Goal: Find specific page/section: Find specific page/section

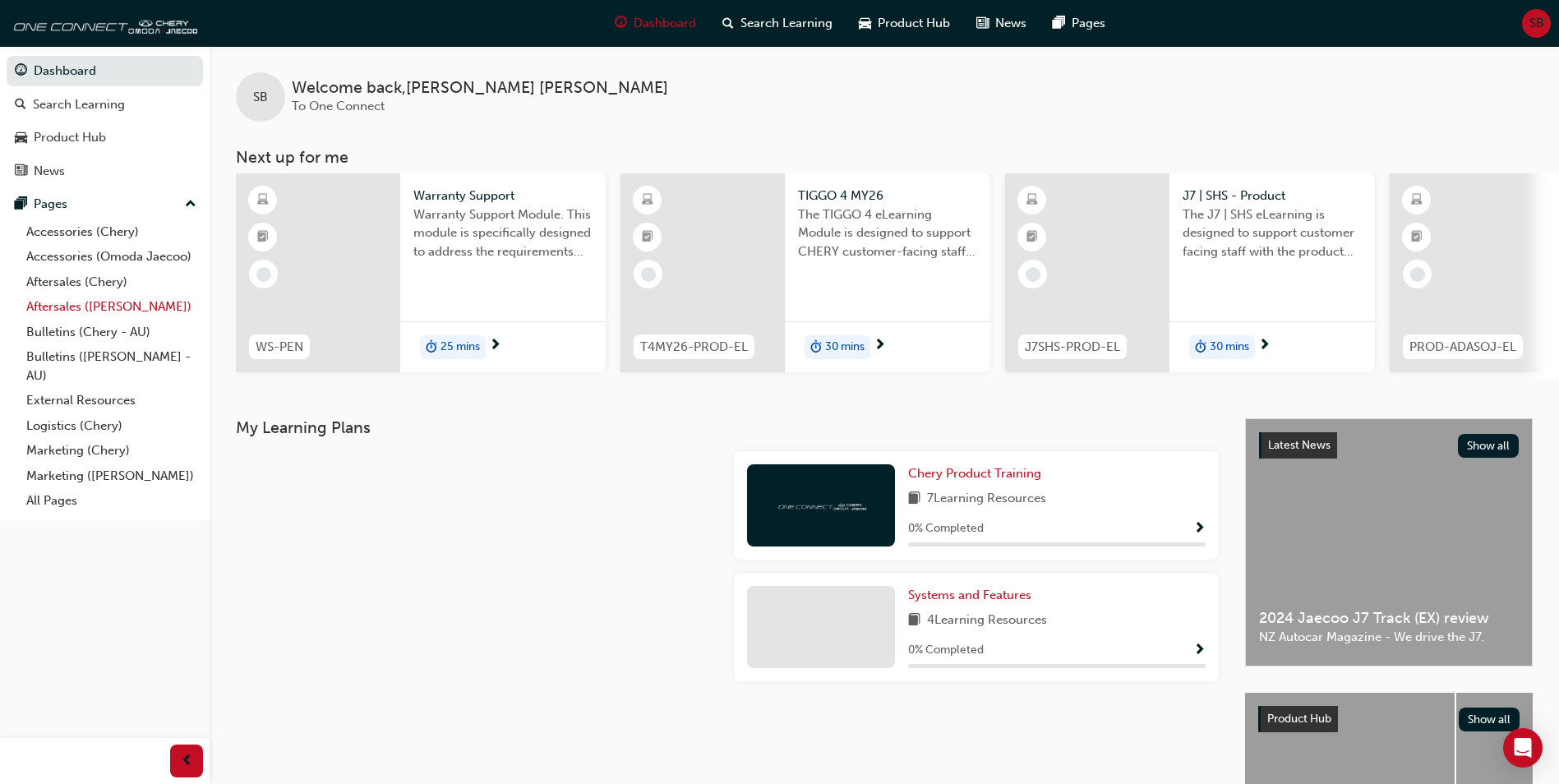
click at [70, 305] on link "Aftersales ([PERSON_NAME])" at bounding box center [110, 307] width 183 height 26
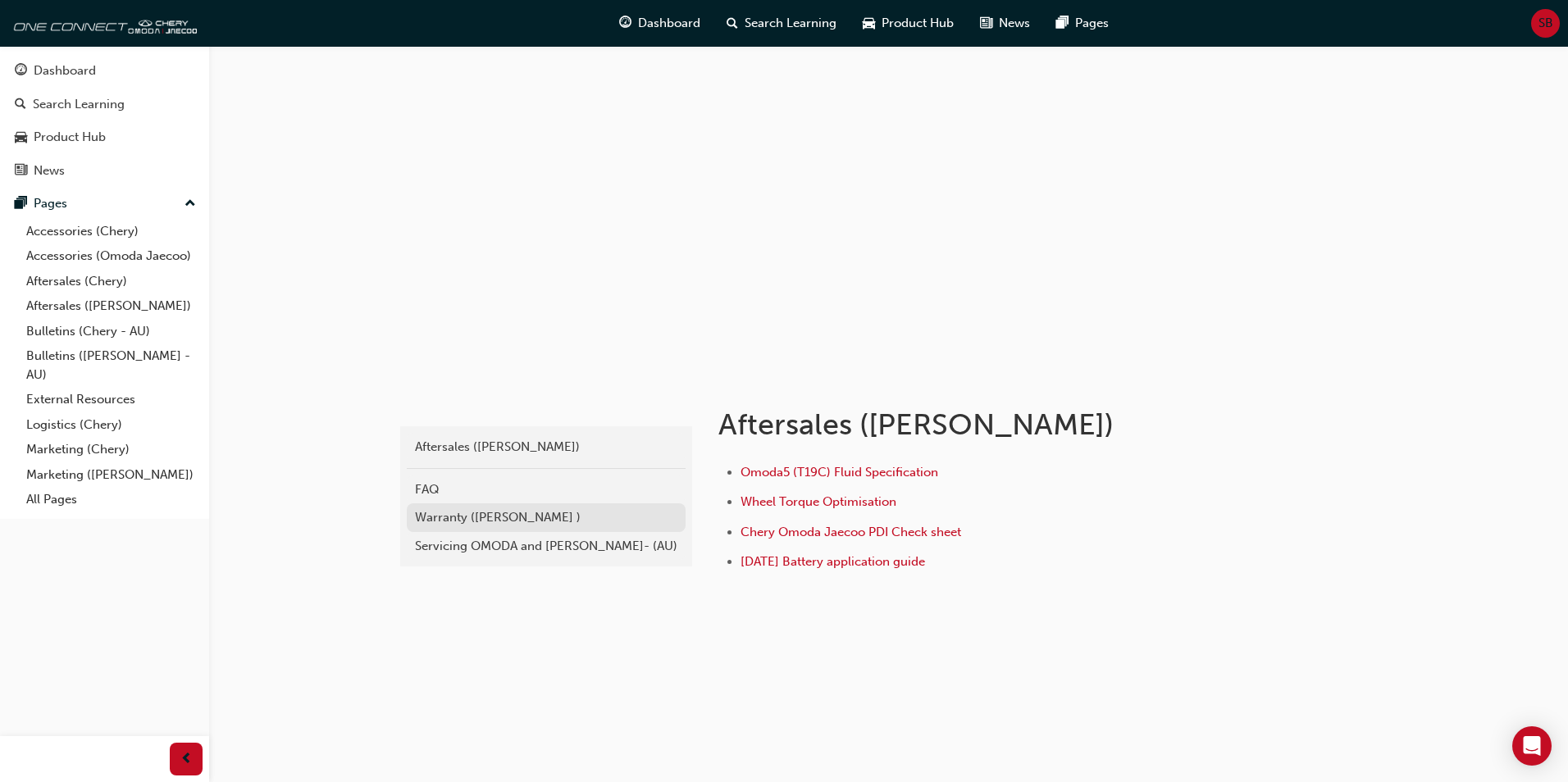
click at [494, 520] on div "Warranty ([PERSON_NAME] )" at bounding box center [546, 518] width 263 height 19
